Goal: Task Accomplishment & Management: Manage account settings

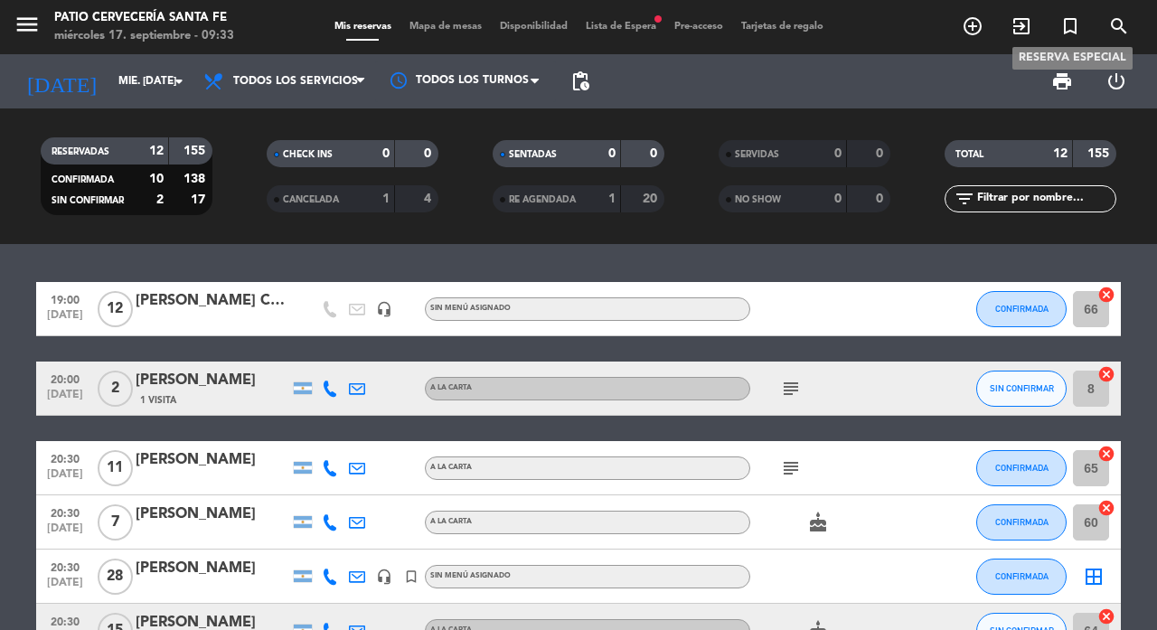
click at [1068, 23] on icon "turned_in_not" at bounding box center [1071, 26] width 22 height 22
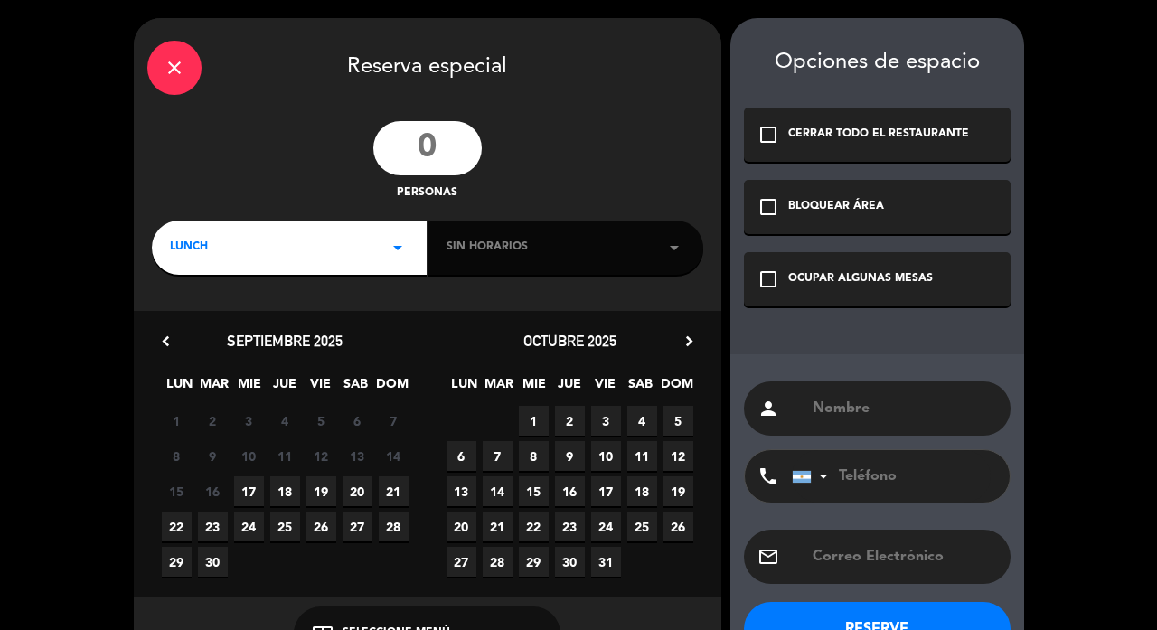
click at [429, 157] on input "number" at bounding box center [427, 148] width 108 height 54
type input "35"
click at [259, 245] on div "LUNCH arrow_drop_down" at bounding box center [289, 248] width 275 height 54
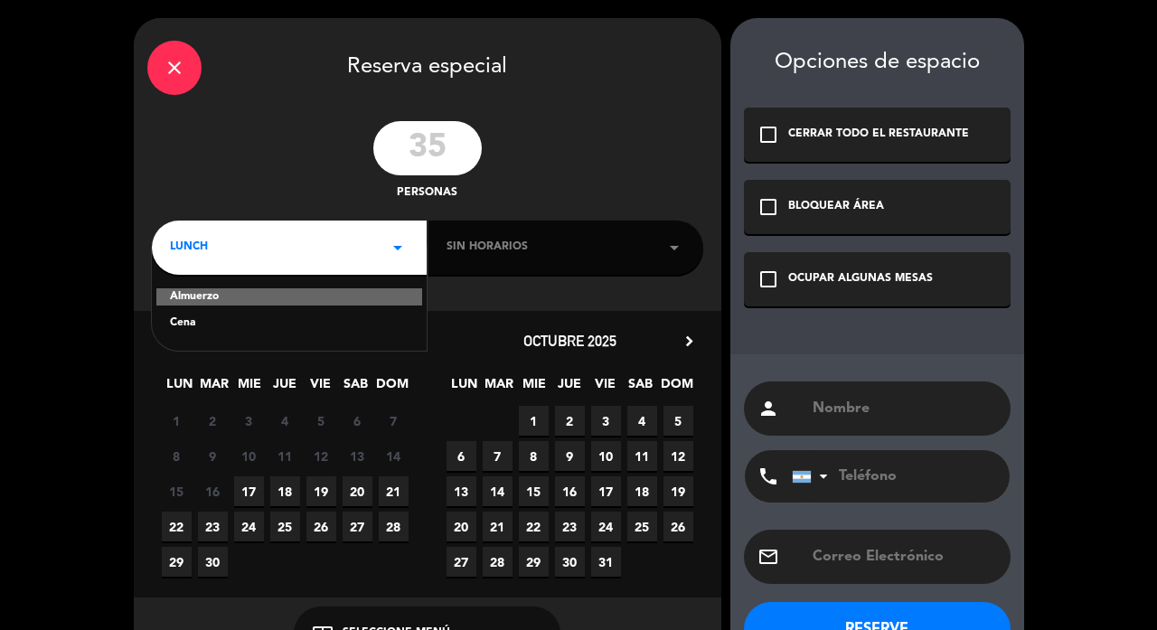
click at [193, 324] on div "Cena" at bounding box center [289, 324] width 239 height 18
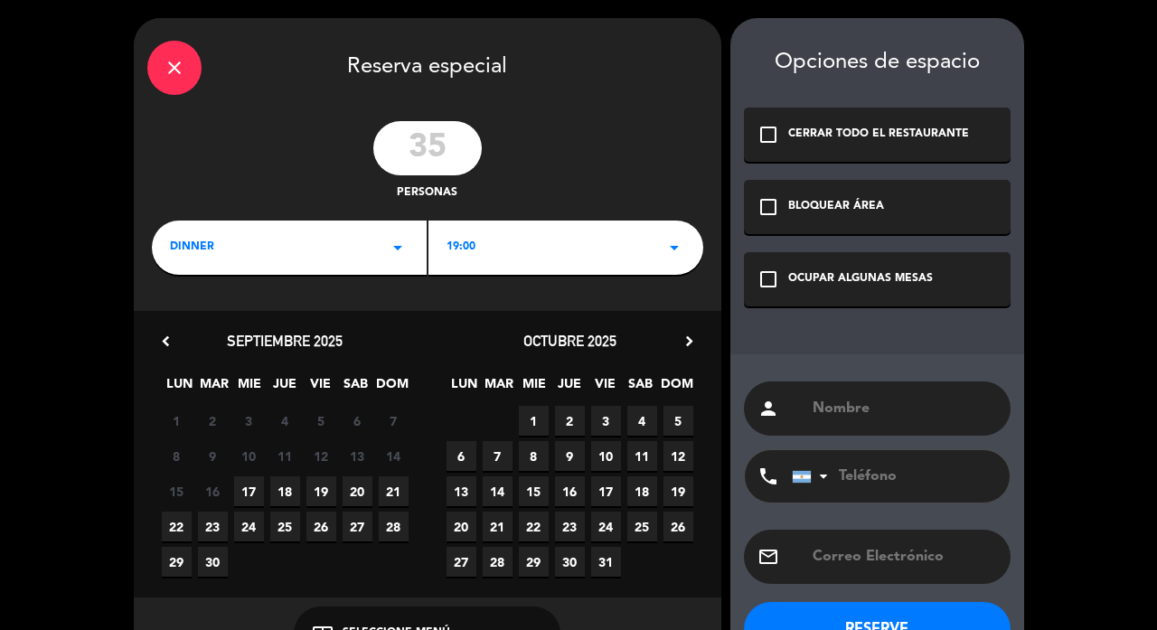
click at [493, 252] on div "19:00 arrow_drop_down" at bounding box center [566, 248] width 275 height 54
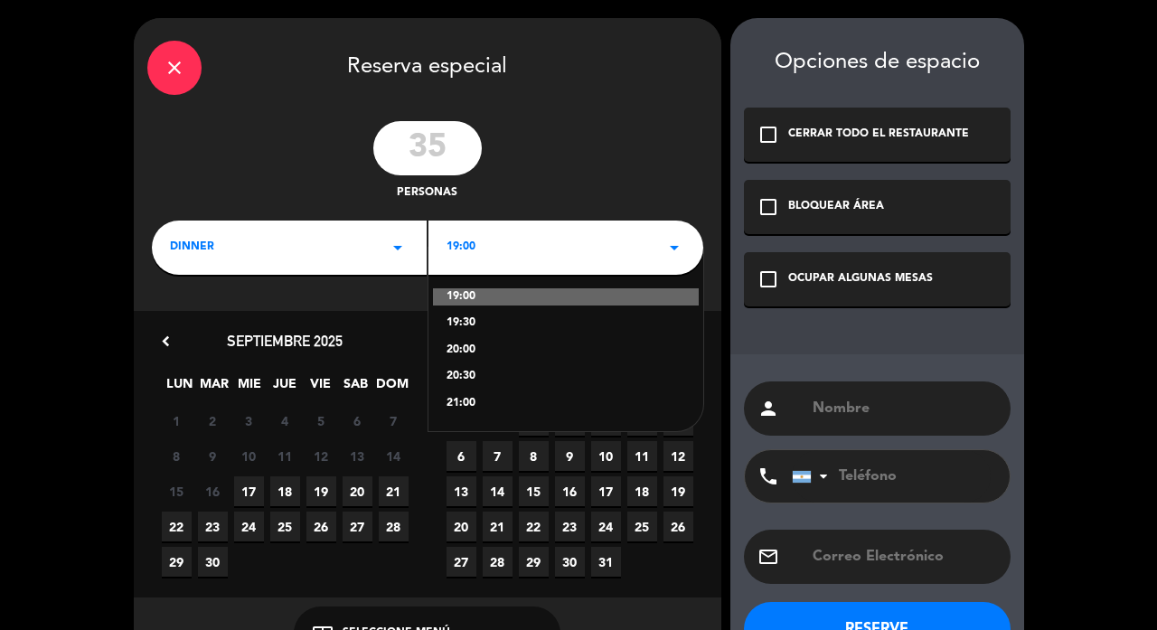
click at [459, 403] on div "21:00" at bounding box center [566, 404] width 239 height 18
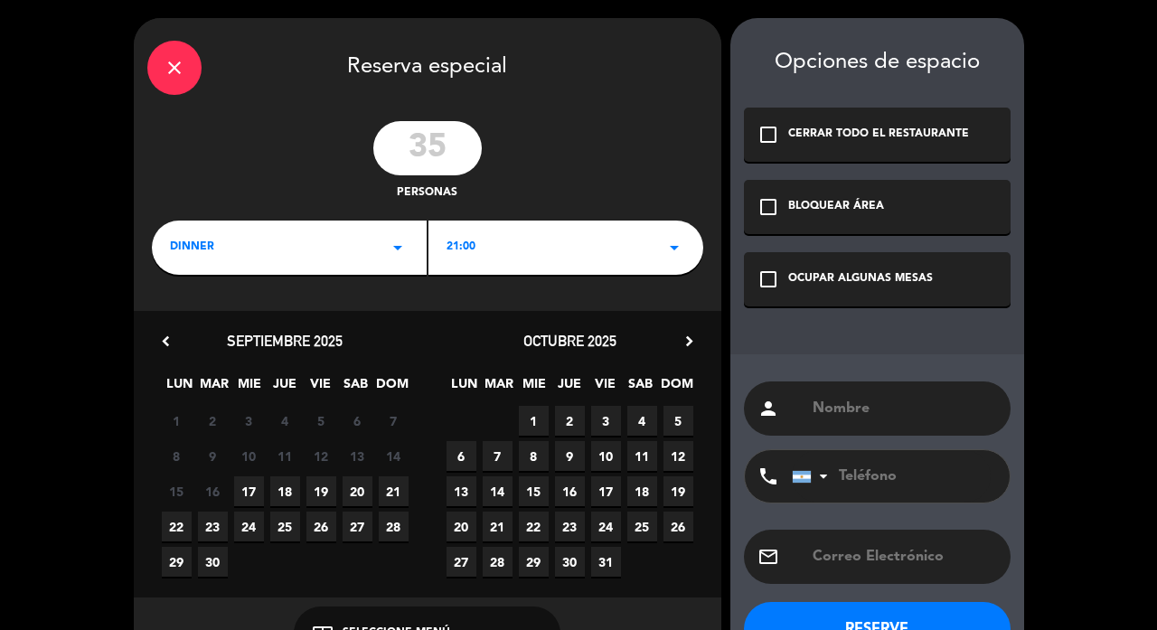
paste input "[PERSON_NAME][EMAIL_ADDRESS][PERSON_NAME][DOMAIN_NAME]"
type input "[PERSON_NAME][EMAIL_ADDRESS][PERSON_NAME][DOMAIN_NAME]"
paste input "3425211183"
type input "3425211183"
type input "[PERSON_NAME]"
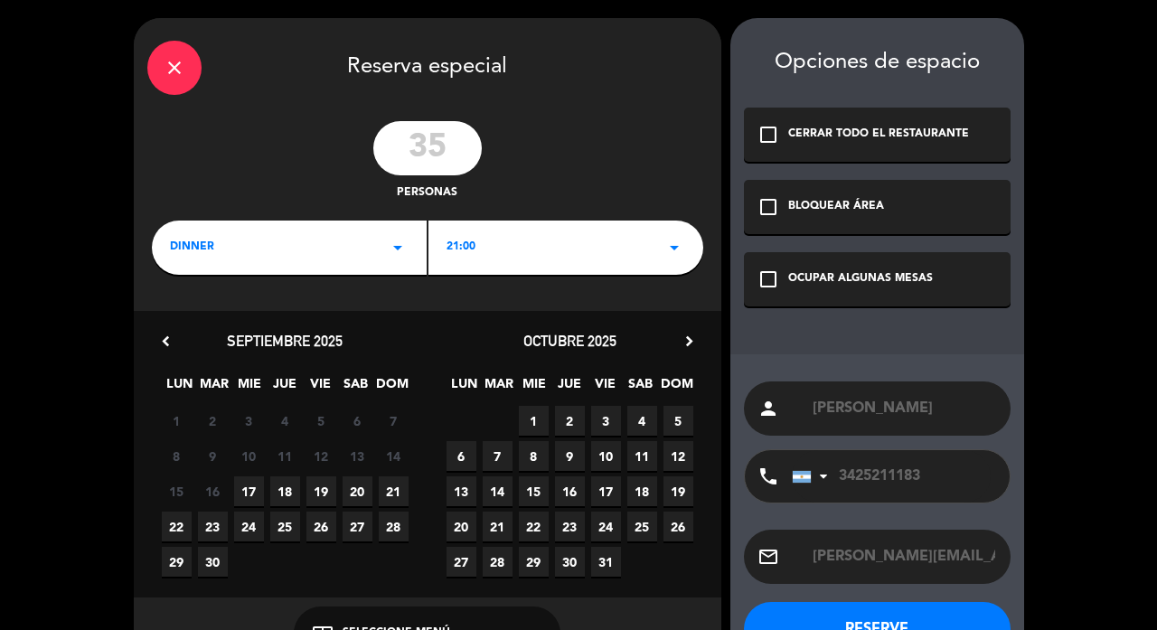
click at [242, 488] on span "17" at bounding box center [249, 491] width 30 height 30
click at [770, 289] on icon "check_box_outline_blank" at bounding box center [769, 280] width 22 height 22
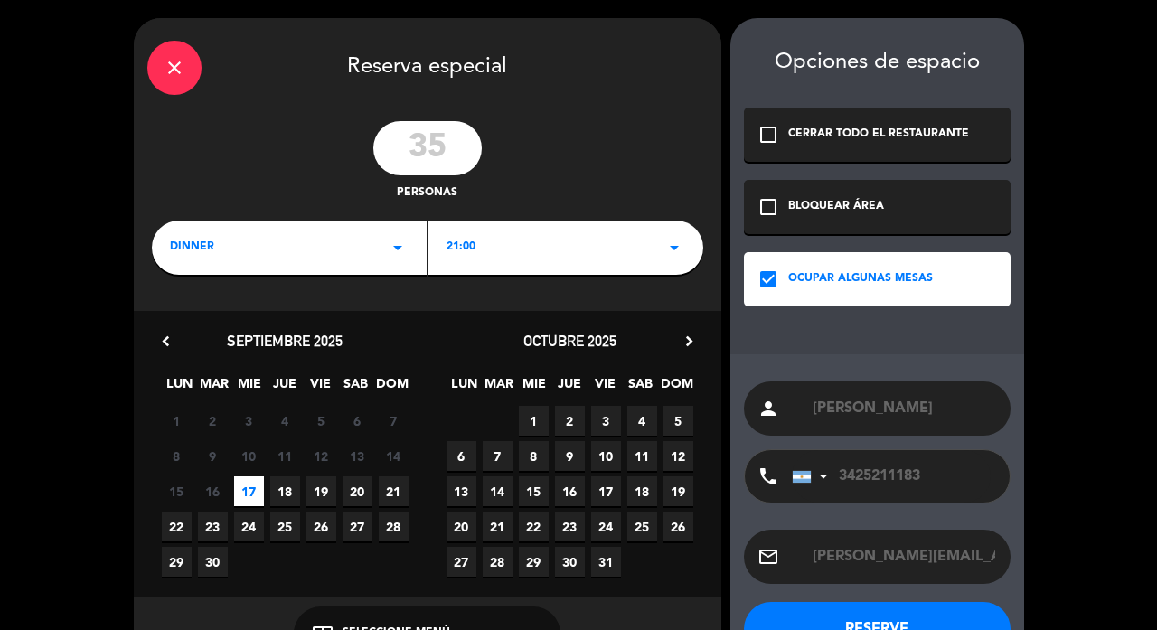
click at [860, 622] on button "RESERVE" at bounding box center [877, 629] width 267 height 54
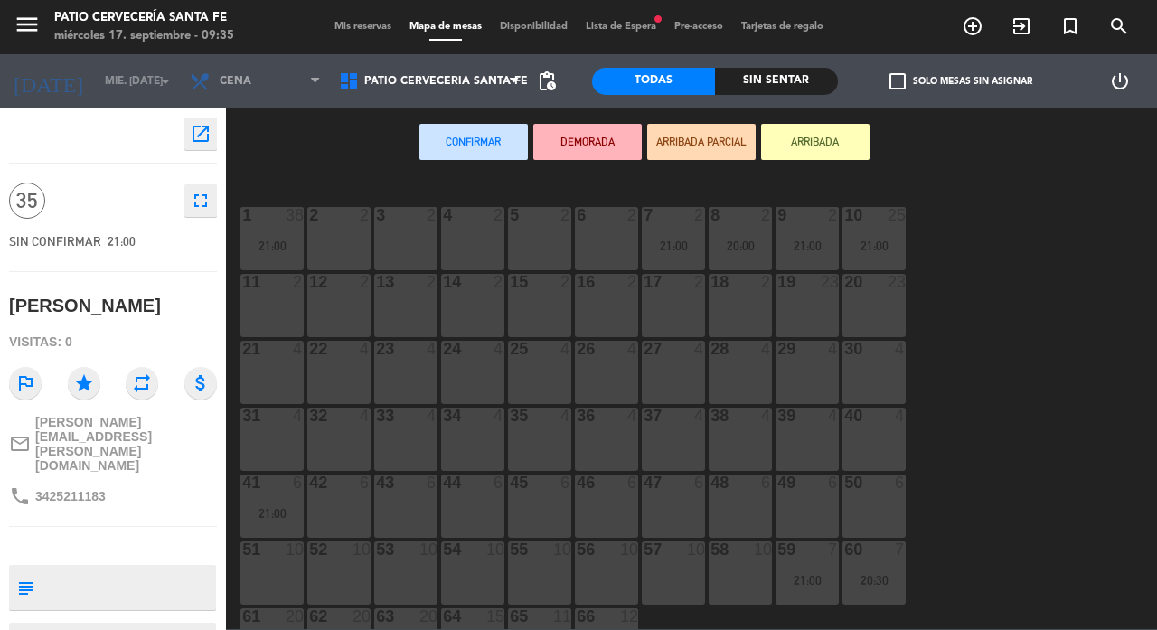
click at [621, 232] on div "6 2" at bounding box center [606, 238] width 63 height 63
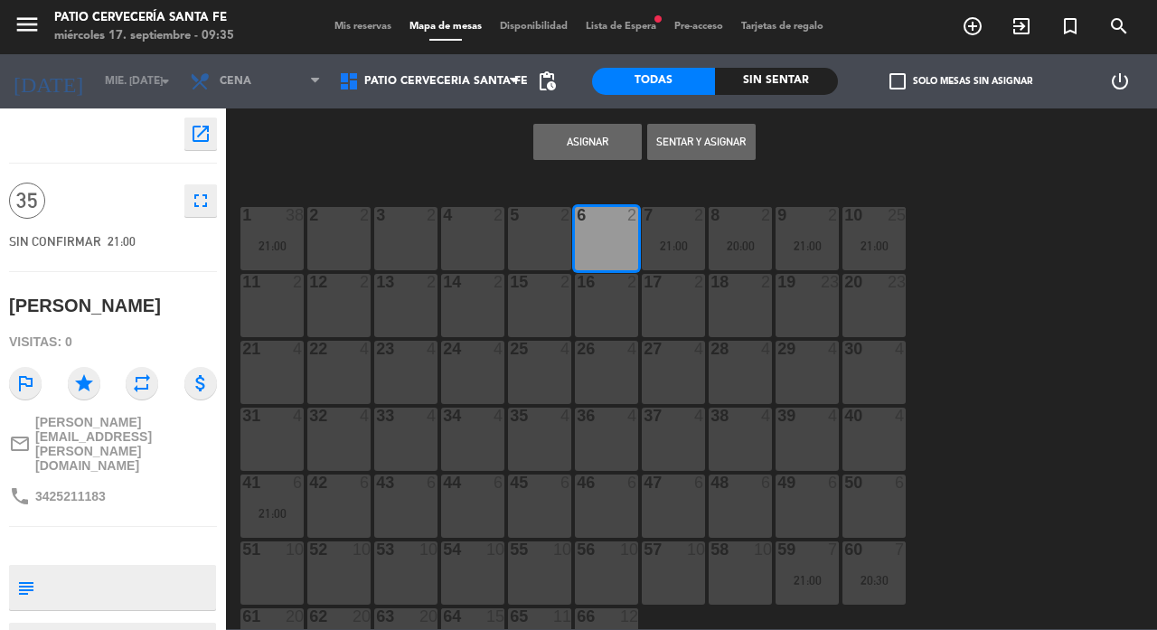
click at [580, 147] on button "Asignar" at bounding box center [587, 142] width 108 height 36
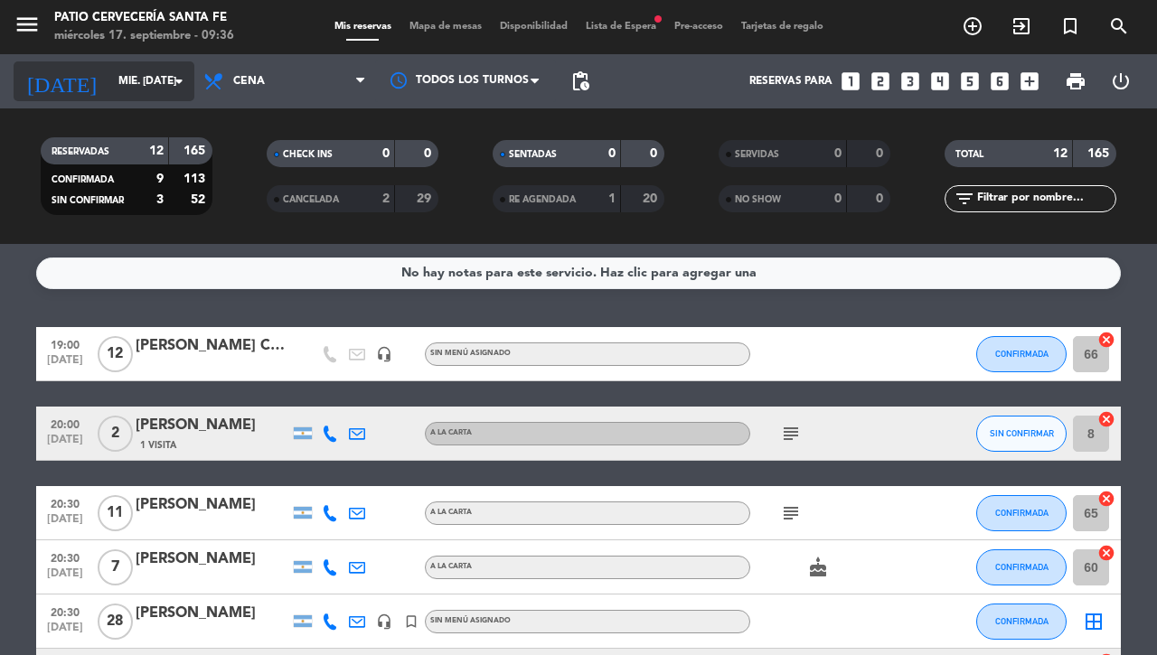
click at [109, 76] on input "mié. [DATE]" at bounding box center [181, 81] width 144 height 31
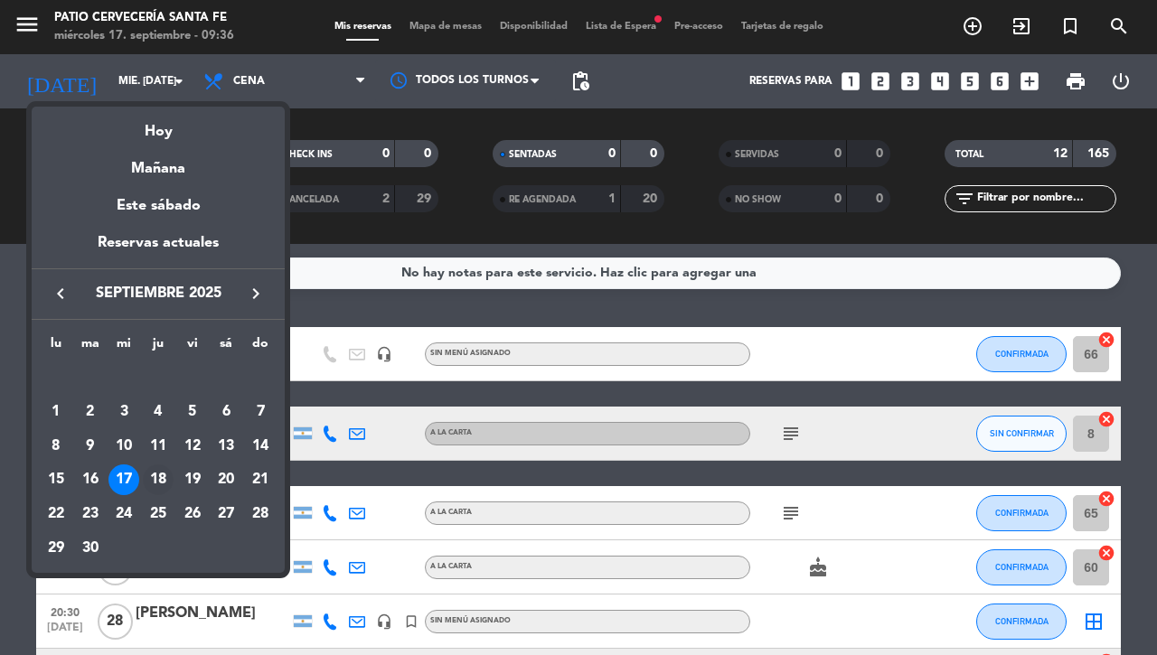
click at [165, 482] on div "18" at bounding box center [158, 480] width 31 height 31
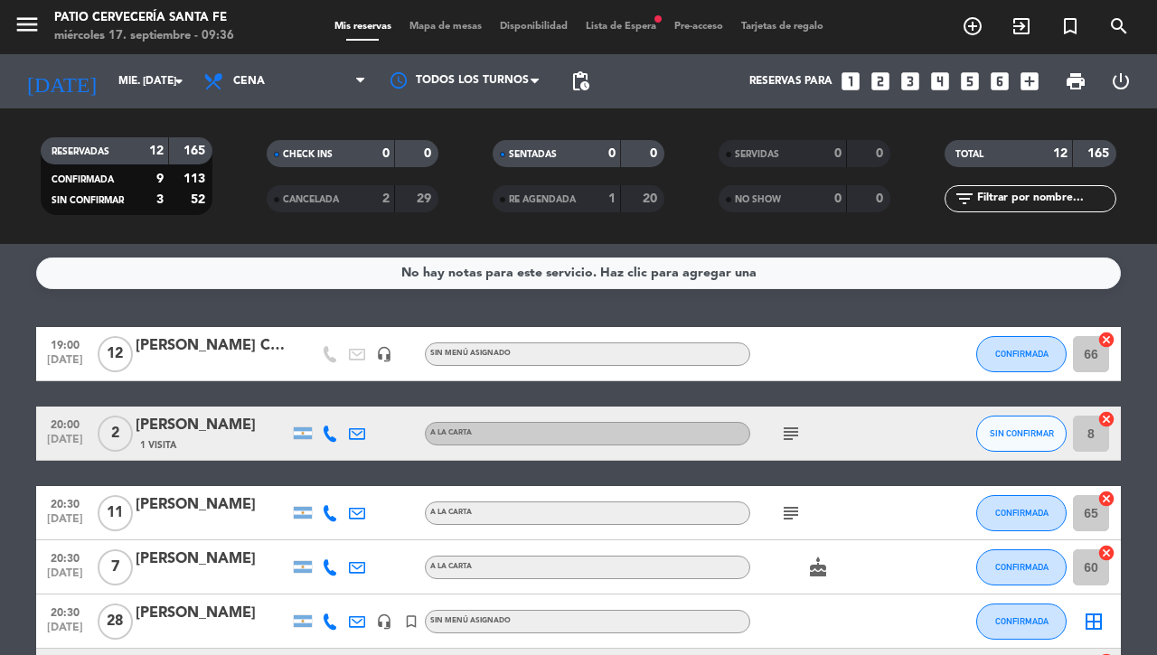
type input "[DEMOGRAPHIC_DATA] [DATE]"
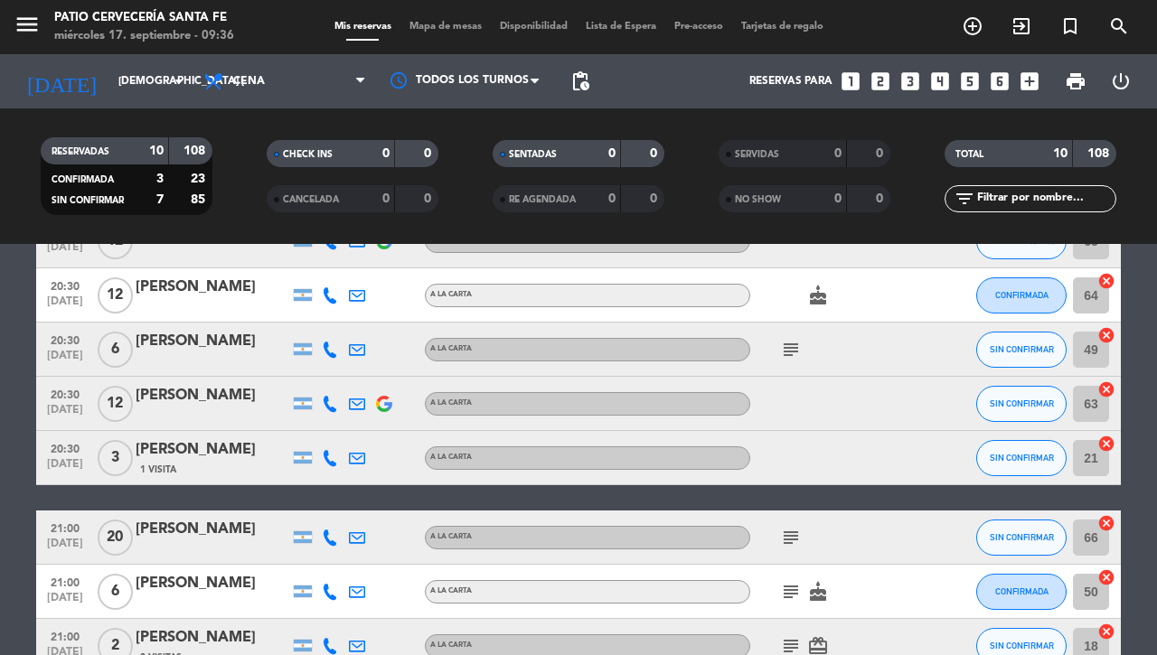
scroll to position [84, 0]
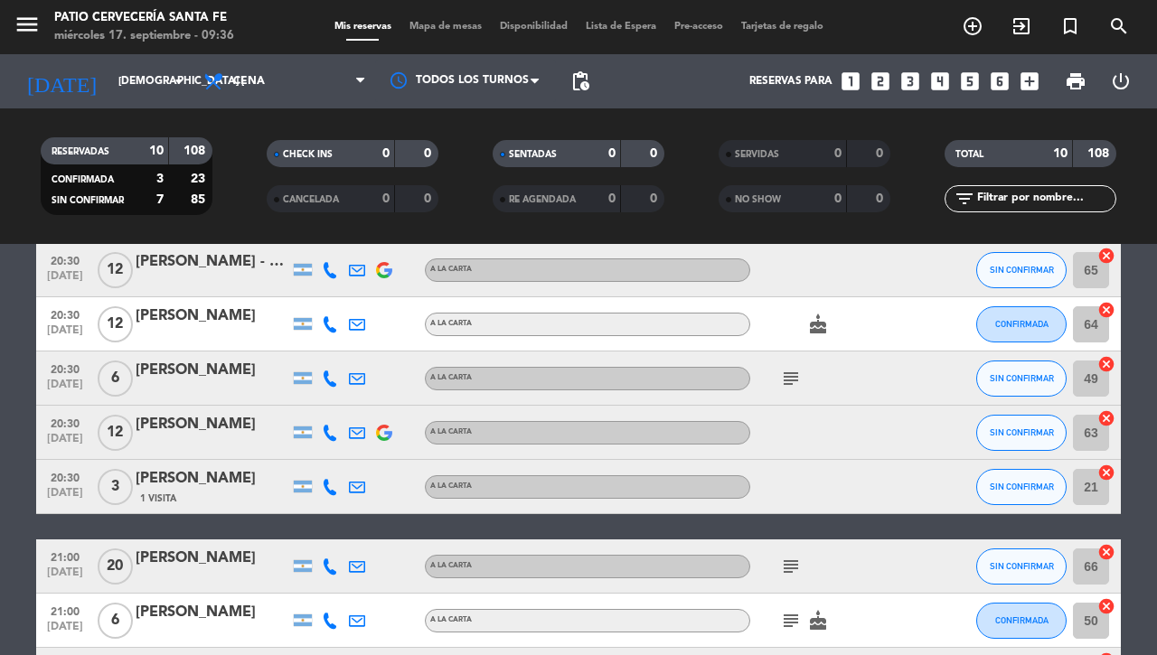
click at [193, 428] on div "[PERSON_NAME]" at bounding box center [213, 425] width 154 height 24
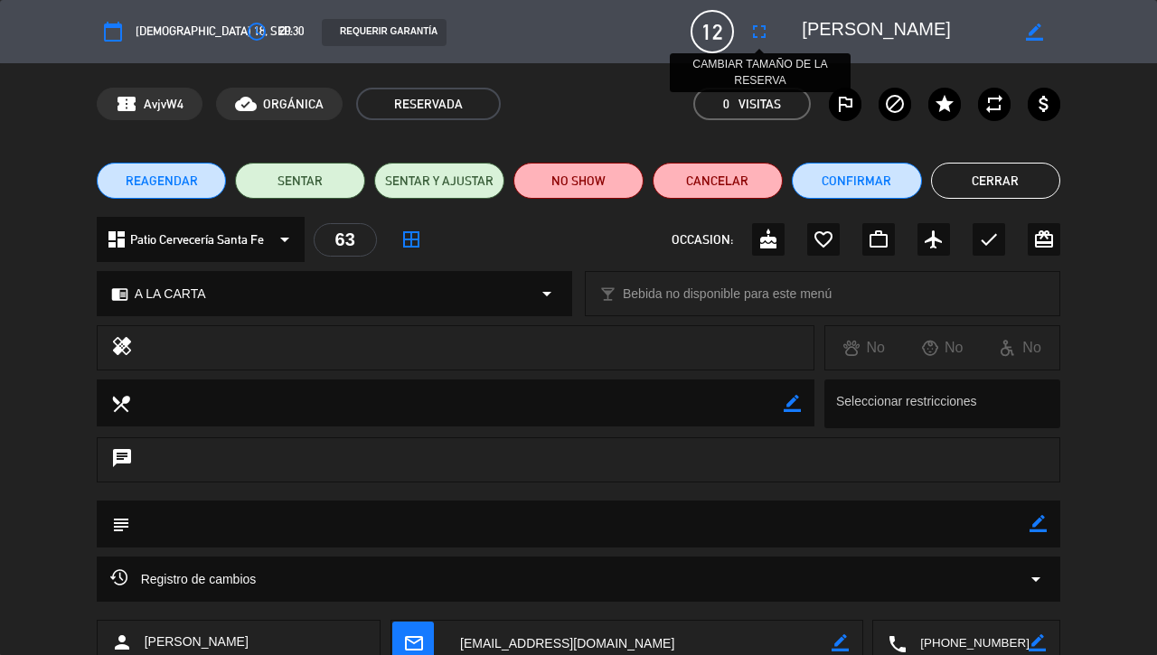
click at [759, 35] on icon "fullscreen" at bounding box center [760, 32] width 22 height 22
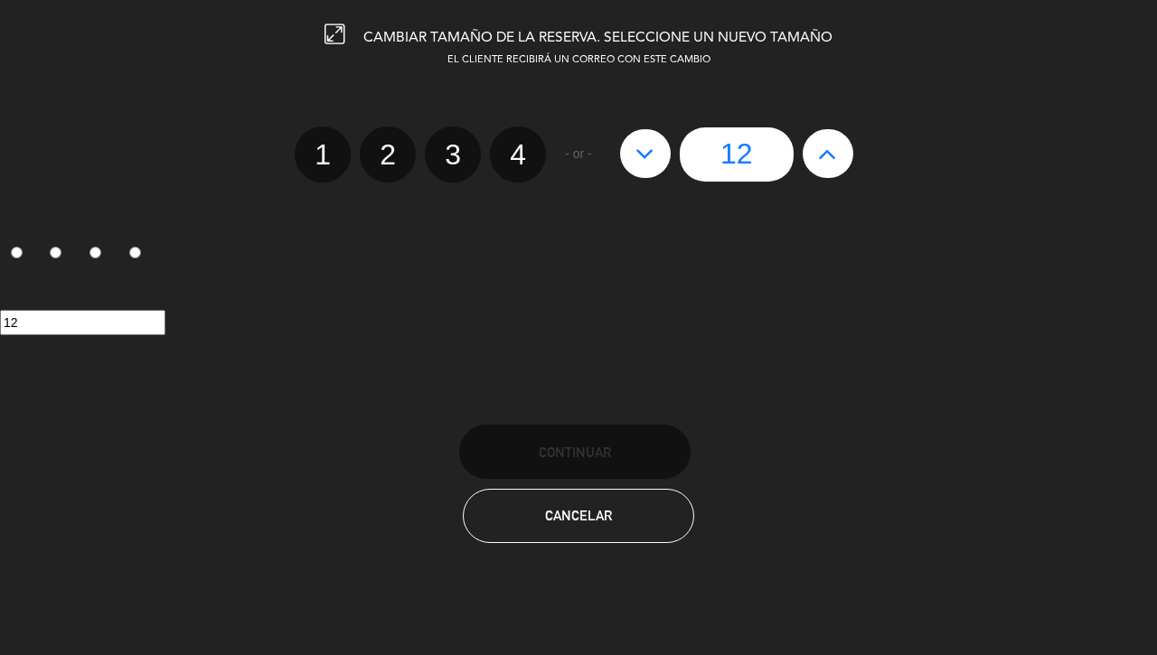
click at [829, 162] on icon at bounding box center [827, 153] width 19 height 29
type input "13"
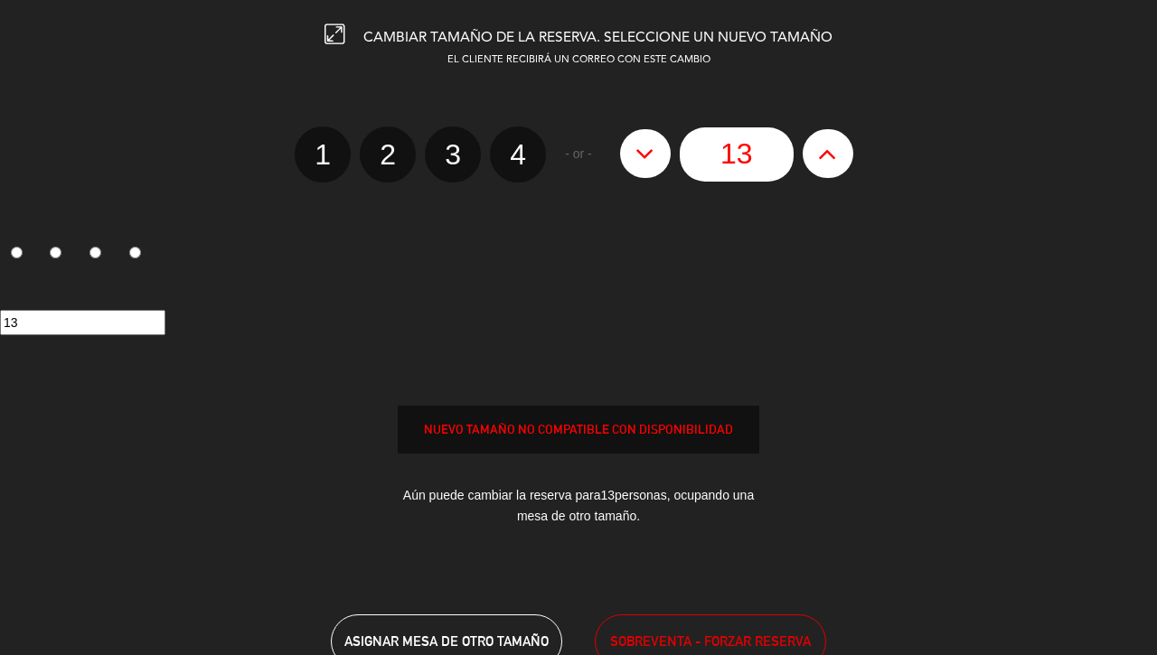
click at [829, 162] on icon at bounding box center [827, 153] width 19 height 29
type input "14"
click at [829, 162] on icon at bounding box center [827, 153] width 19 height 29
type input "15"
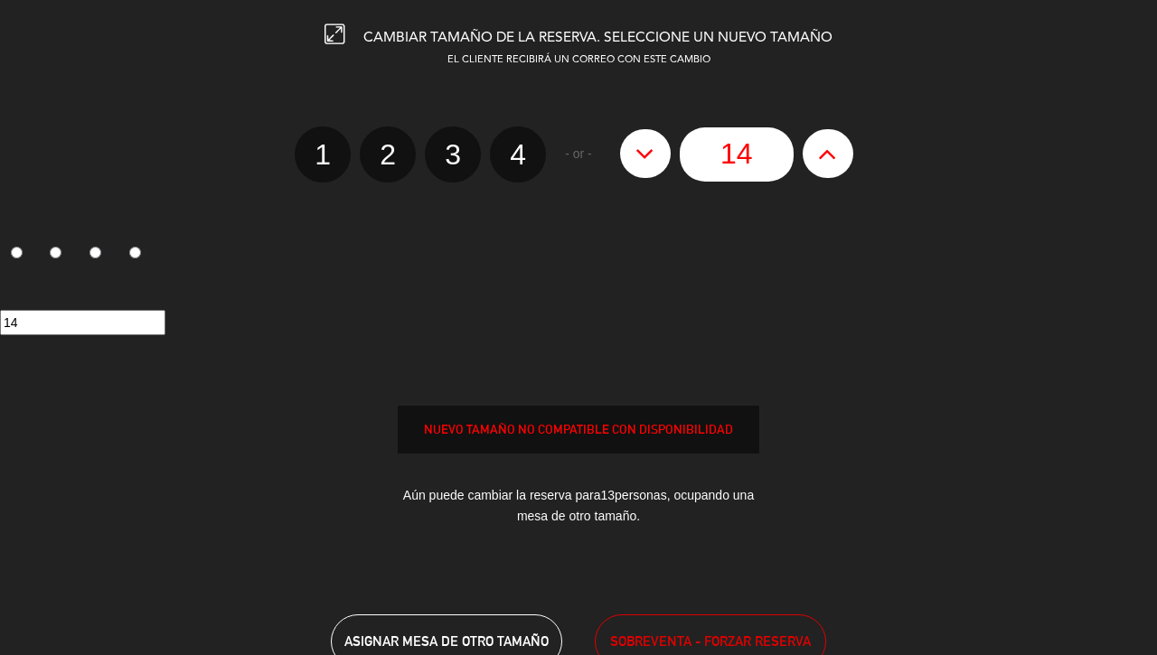
type input "15"
click at [829, 162] on icon at bounding box center [827, 153] width 19 height 29
type input "16"
click at [829, 162] on icon at bounding box center [827, 153] width 19 height 29
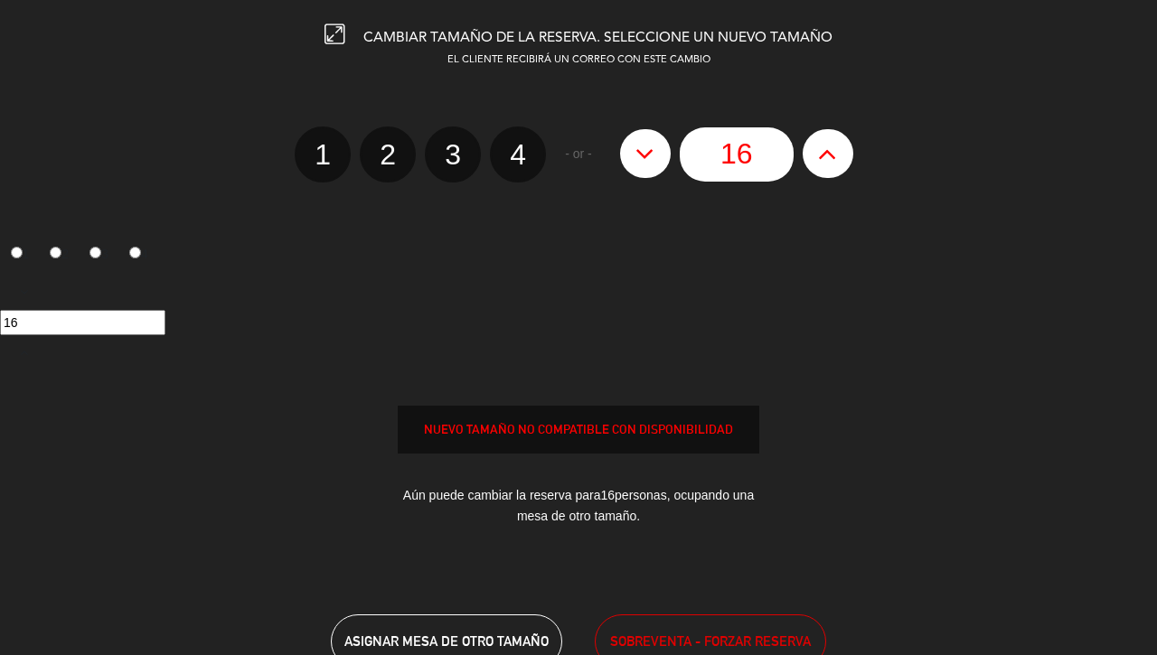
type input "17"
click at [829, 162] on icon at bounding box center [827, 153] width 19 height 29
type input "18"
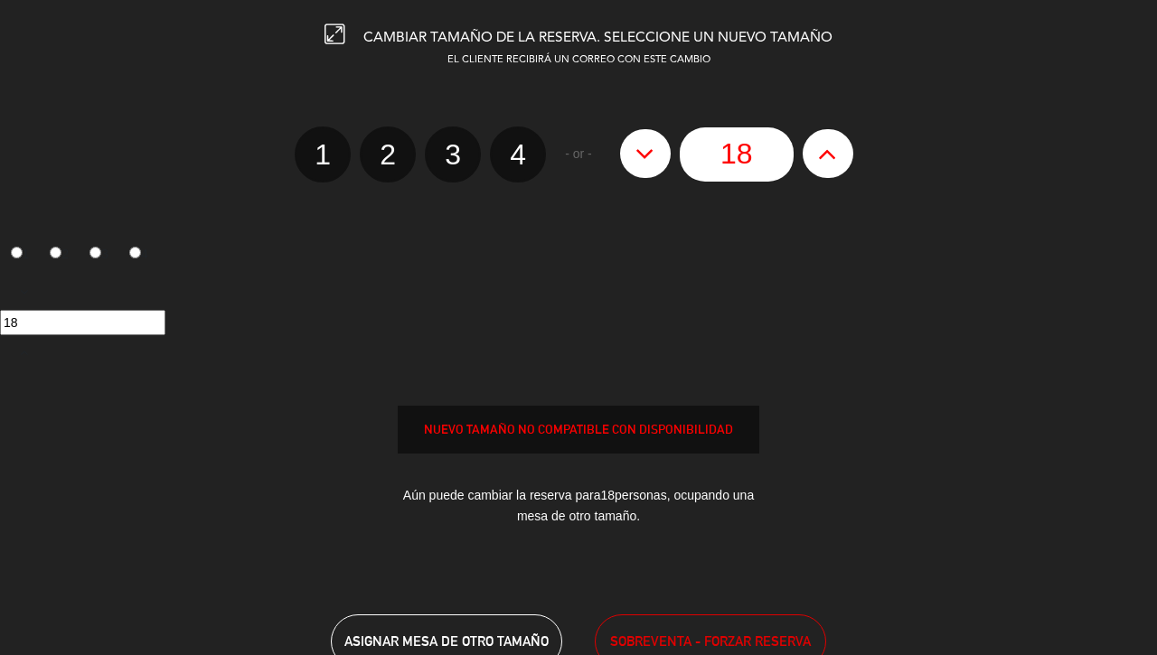
click at [829, 162] on icon at bounding box center [827, 153] width 19 height 29
type input "19"
click at [829, 162] on icon at bounding box center [827, 153] width 19 height 29
type input "20"
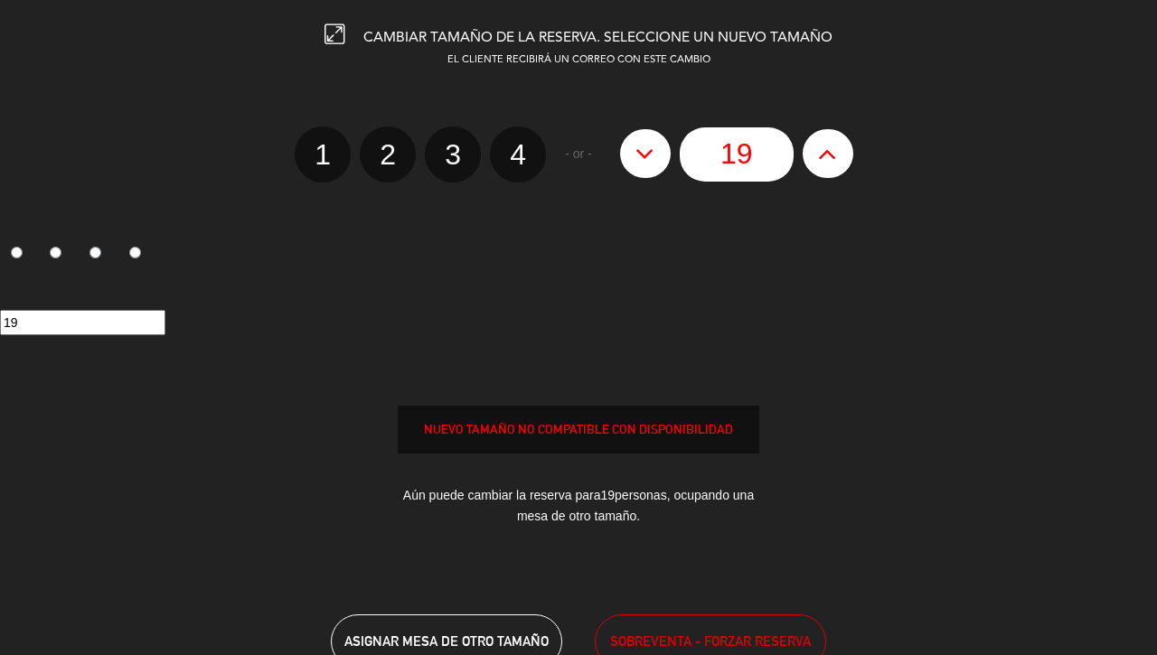
type input "20"
click at [829, 162] on icon at bounding box center [827, 153] width 19 height 29
type input "21"
click at [829, 162] on icon at bounding box center [827, 153] width 19 height 29
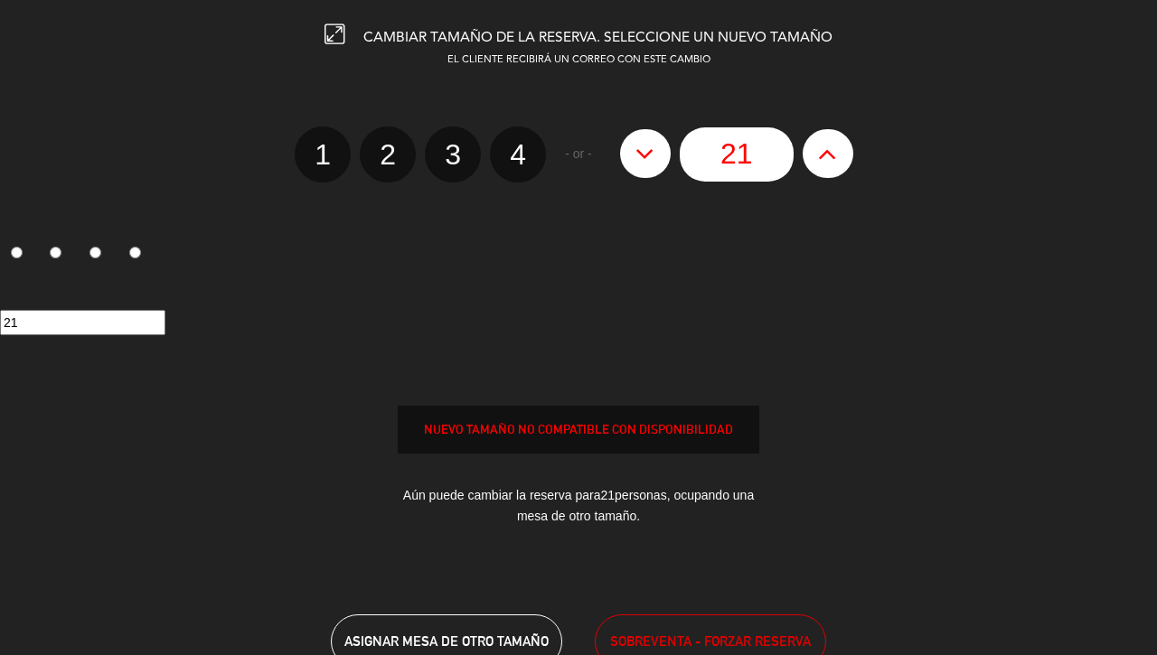
type input "22"
click at [829, 162] on icon at bounding box center [827, 153] width 19 height 29
type input "23"
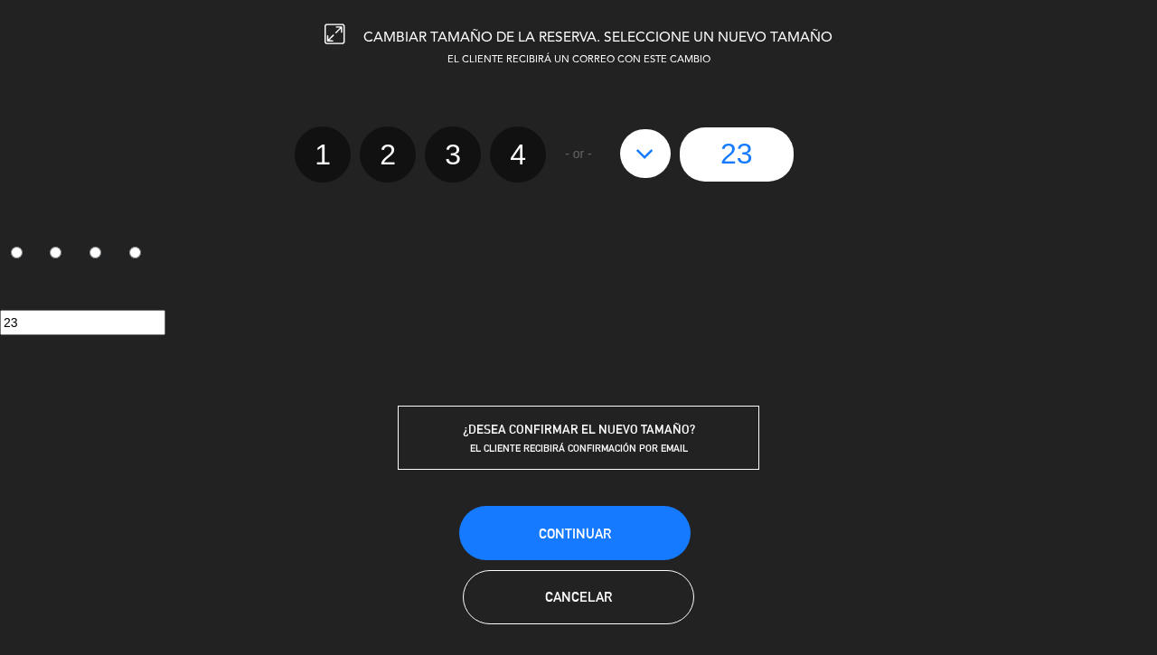
click at [560, 536] on span "Continuar" at bounding box center [575, 533] width 72 height 15
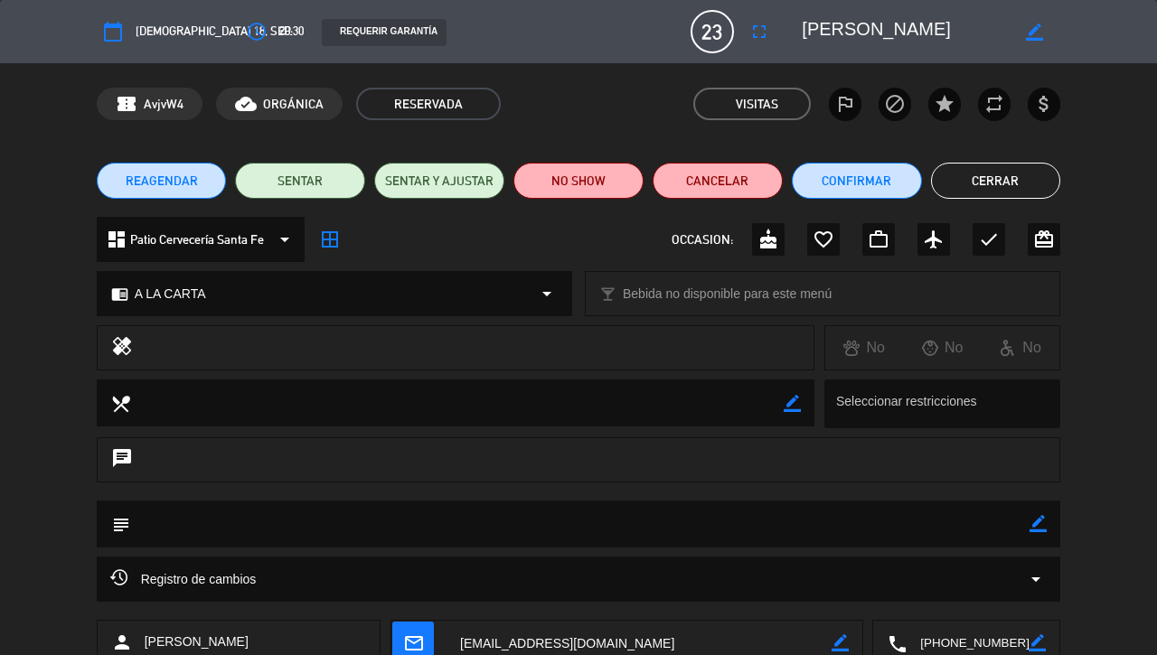
click at [983, 183] on button "Cerrar" at bounding box center [996, 181] width 130 height 36
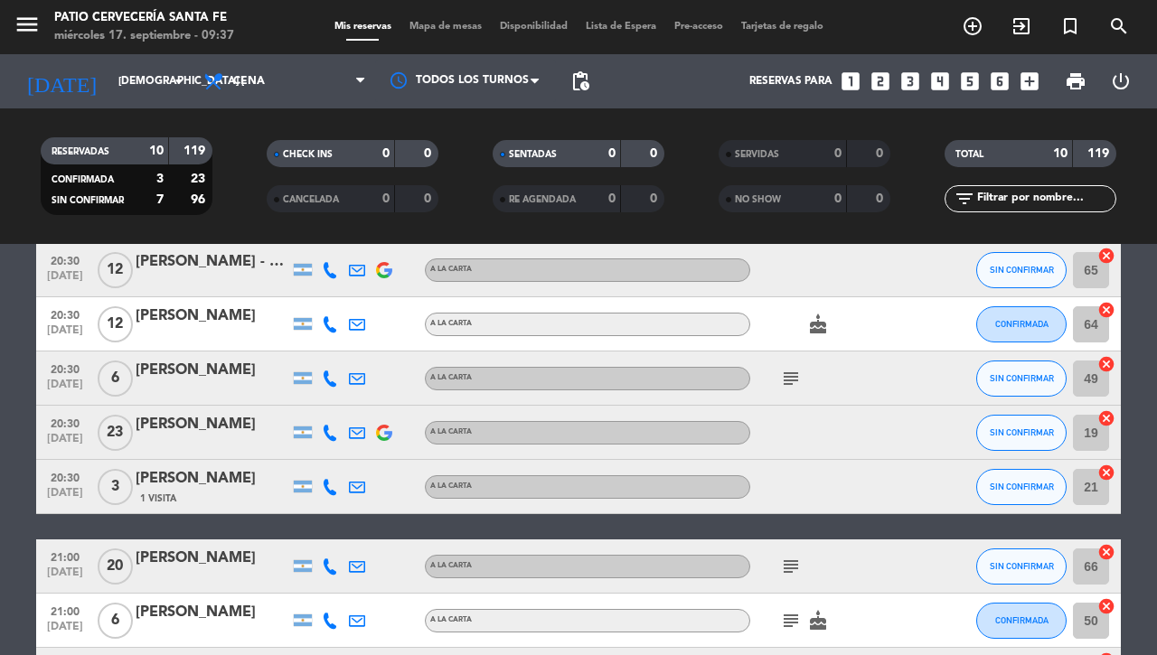
click at [194, 433] on div "[PERSON_NAME]" at bounding box center [213, 425] width 154 height 24
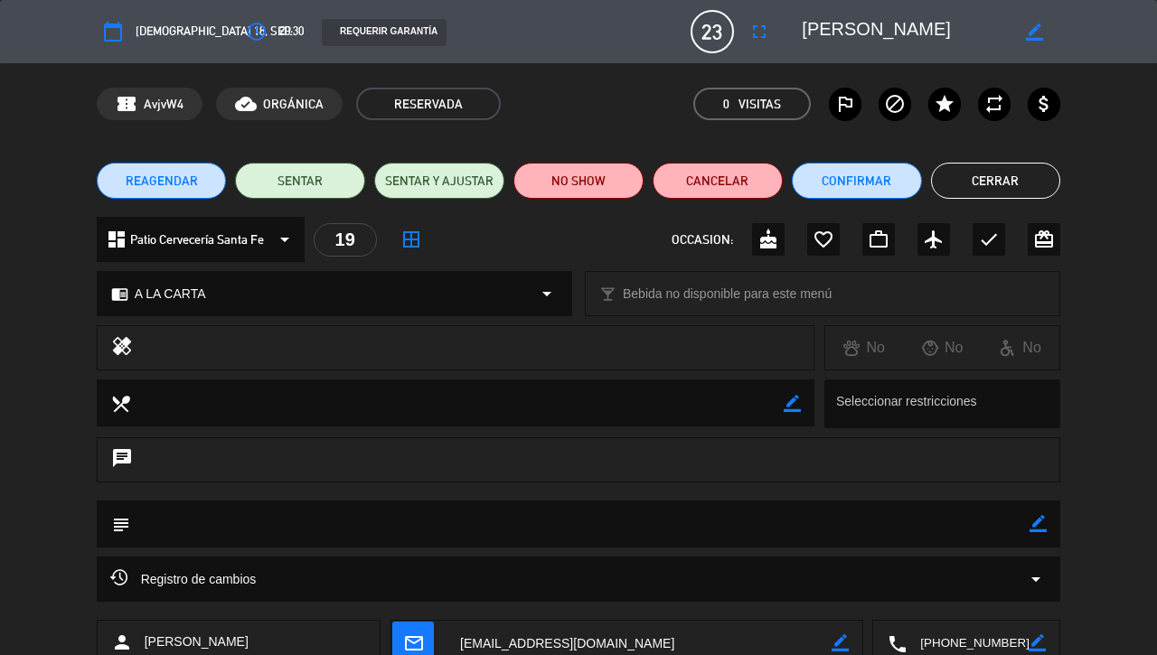
click at [1042, 525] on icon "border_color" at bounding box center [1038, 523] width 17 height 17
click at [801, 535] on textarea at bounding box center [580, 524] width 900 height 46
type textarea "Son [DEMOGRAPHIC_DATA] personas"
click at [1044, 525] on icon at bounding box center [1038, 523] width 17 height 17
click at [1016, 184] on button "Cerrar" at bounding box center [996, 181] width 130 height 36
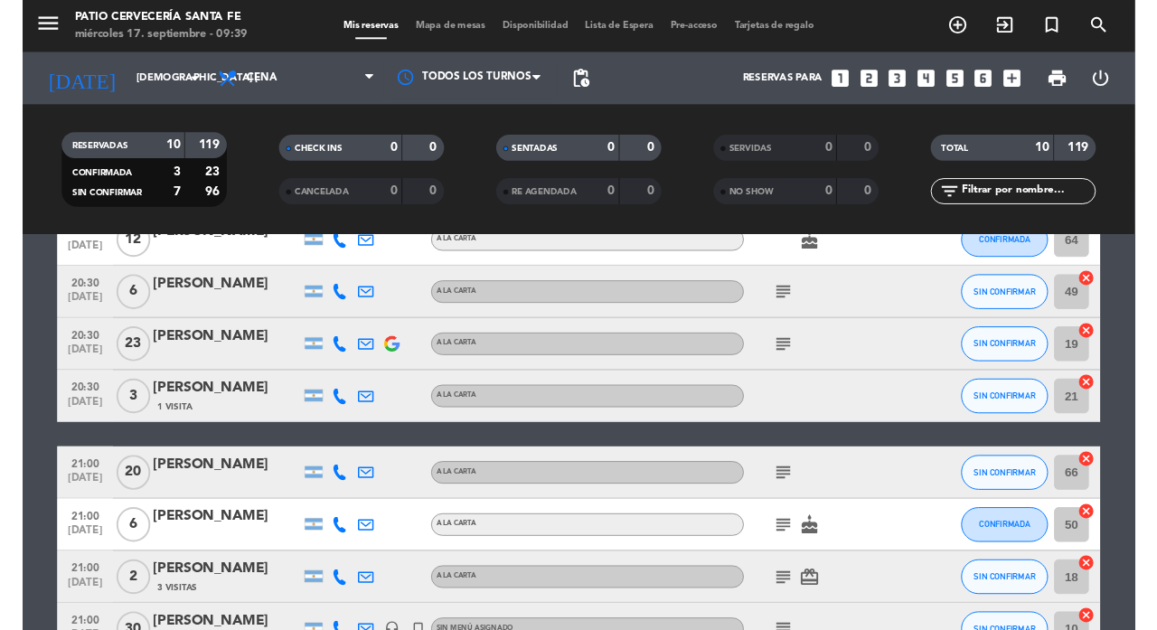
scroll to position [157, 0]
